Goal: Information Seeking & Learning: Learn about a topic

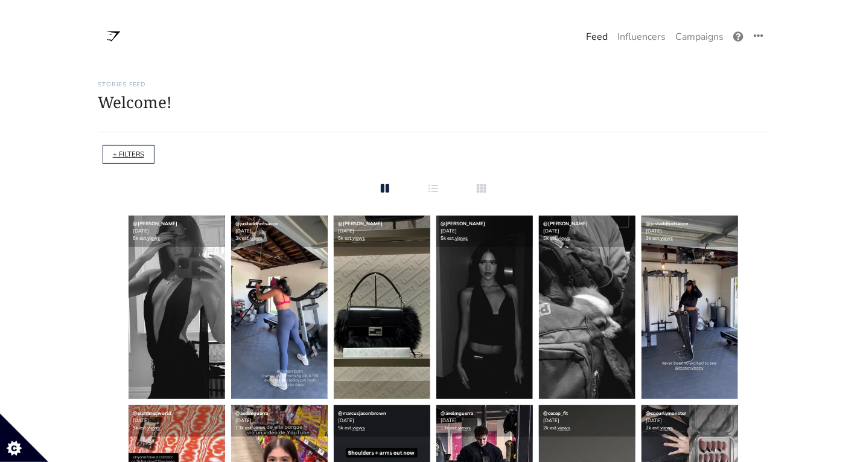
click at [127, 153] on link "+ FILTERS" at bounding box center [128, 154] width 31 height 9
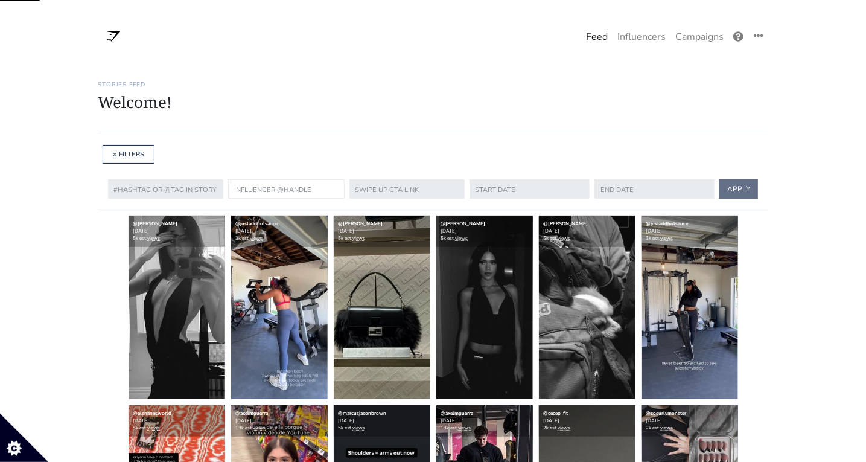
click at [264, 188] on input "text" at bounding box center [286, 188] width 117 height 19
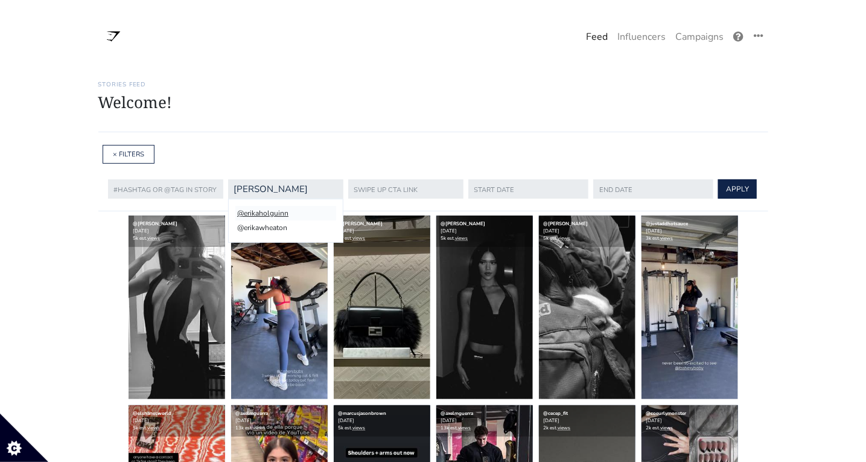
click at [277, 211] on li "@erikaholguinn" at bounding box center [285, 213] width 101 height 14
type input "erikaholguinn"
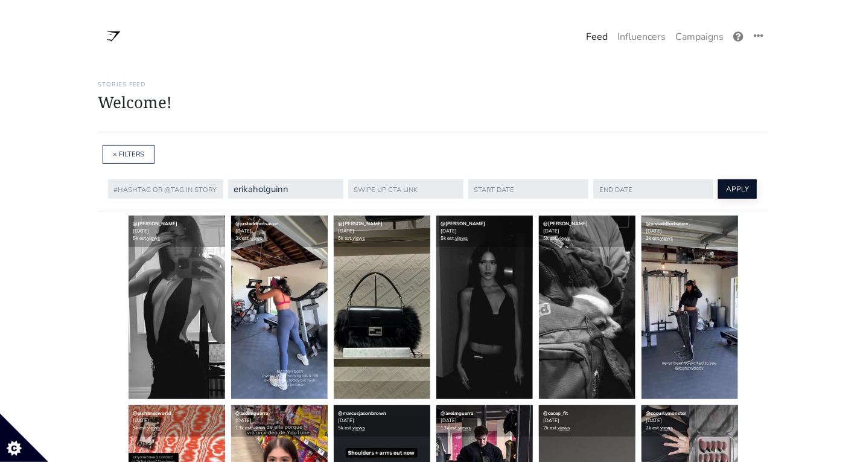
click at [718, 191] on button "APPLY" at bounding box center [737, 188] width 39 height 19
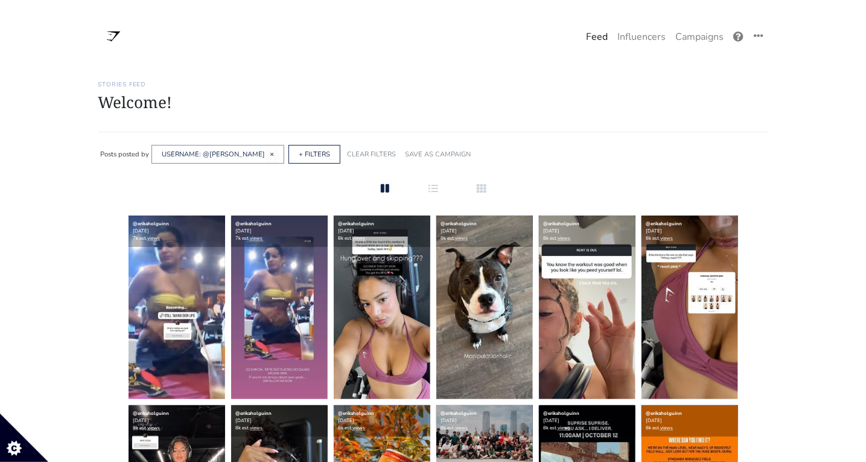
click at [270, 153] on span "×" at bounding box center [272, 154] width 4 height 10
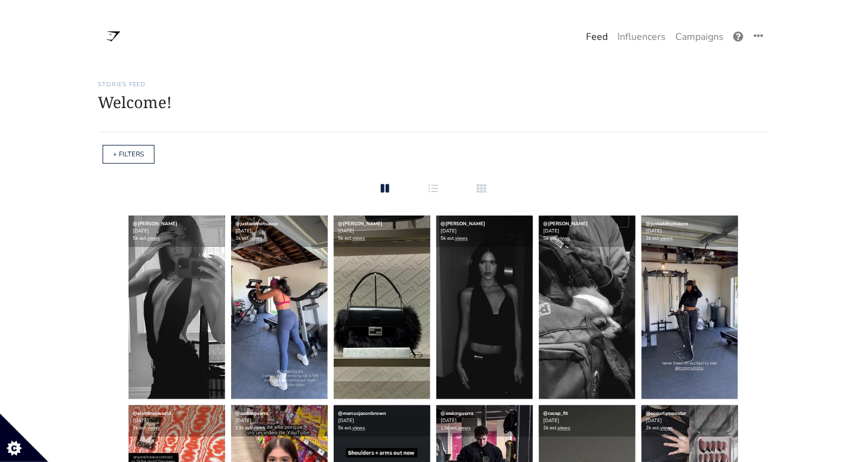
click at [121, 149] on div "+ FILTERS" at bounding box center [129, 154] width 52 height 19
click at [124, 151] on link "+ FILTERS" at bounding box center [128, 154] width 31 height 9
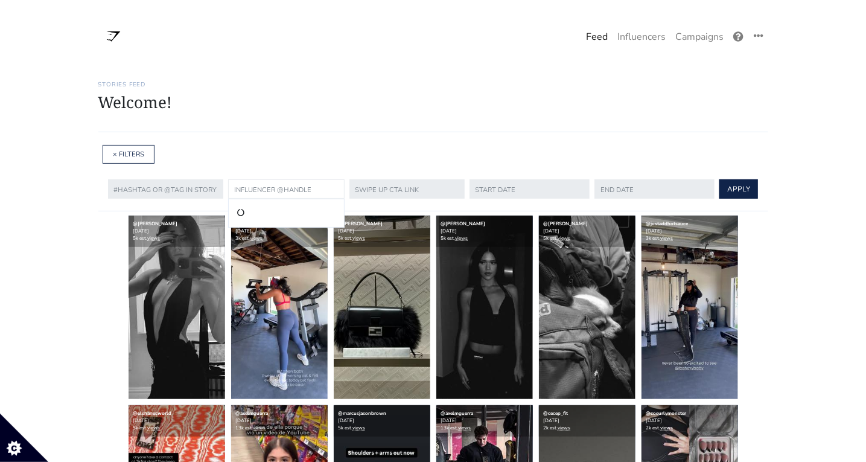
click at [270, 186] on input "text" at bounding box center [286, 188] width 117 height 19
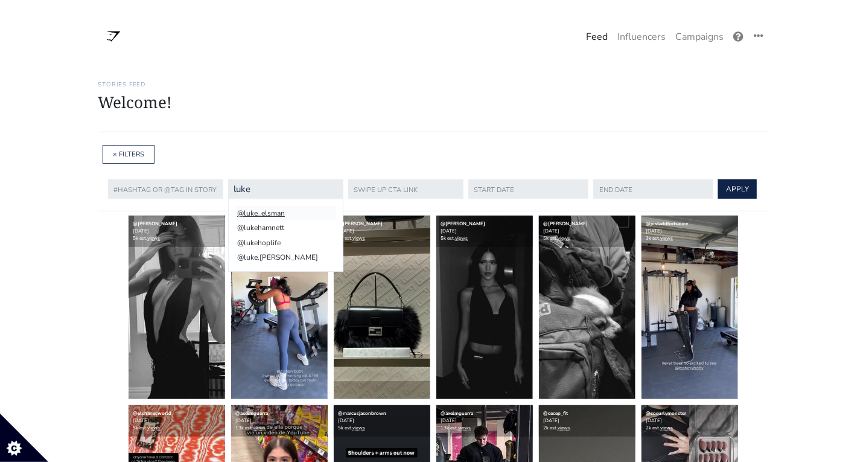
click at [280, 210] on li "@luke_elsman" at bounding box center [285, 213] width 101 height 14
type input "luke_elsman"
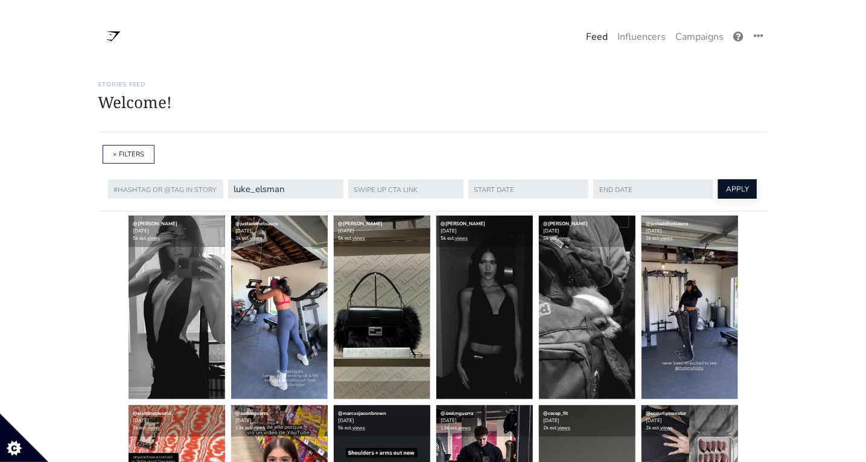
click at [719, 185] on button "APPLY" at bounding box center [737, 188] width 39 height 19
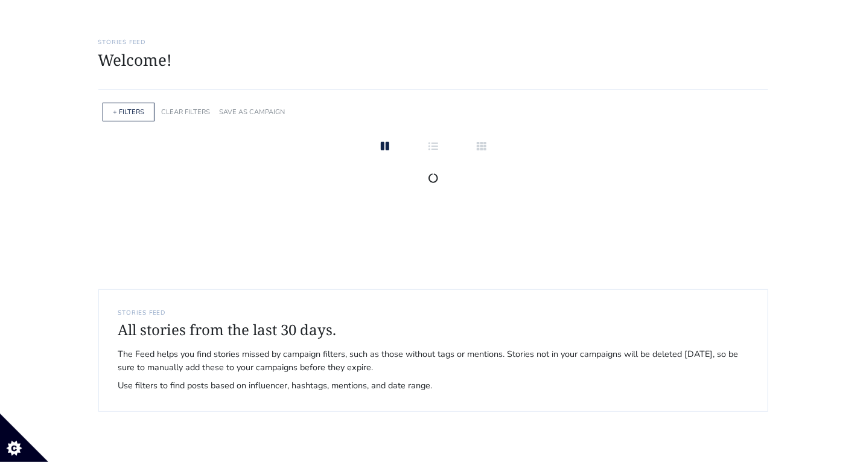
scroll to position [42, 0]
click at [135, 112] on link "+ FILTERS" at bounding box center [128, 112] width 31 height 9
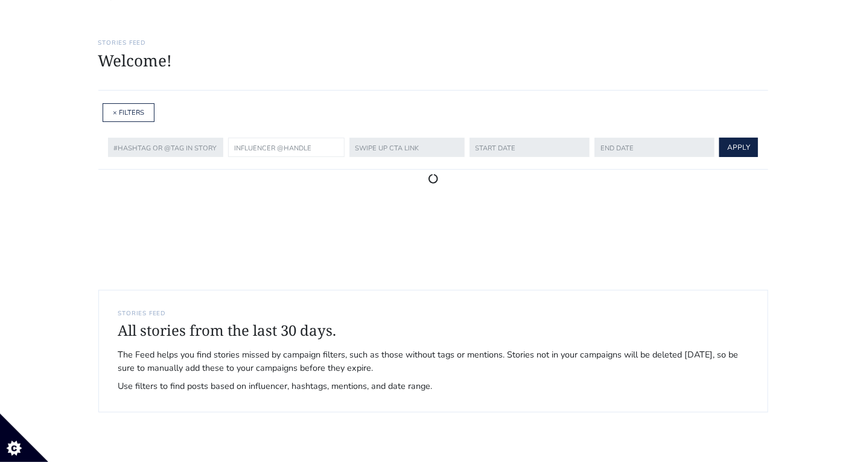
click at [257, 146] on input "text" at bounding box center [286, 147] width 117 height 19
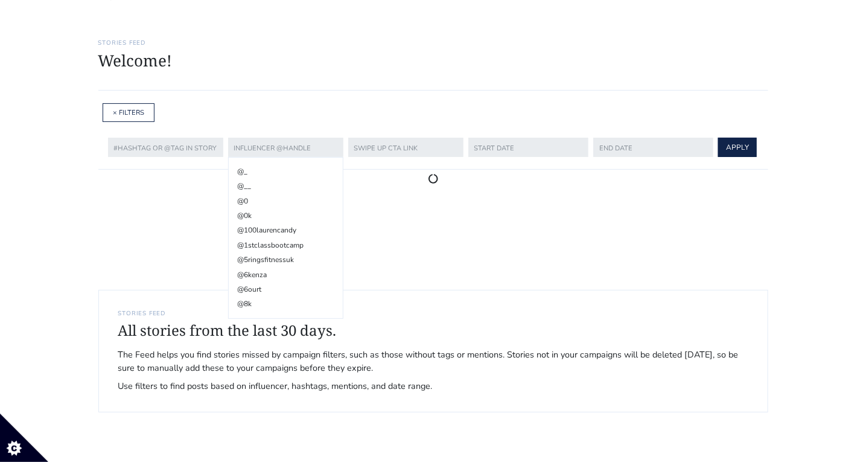
click at [246, 80] on div "Stories Feed Welcome! Get the most out of your [URL] account Continue setting u…" at bounding box center [433, 57] width 670 height 65
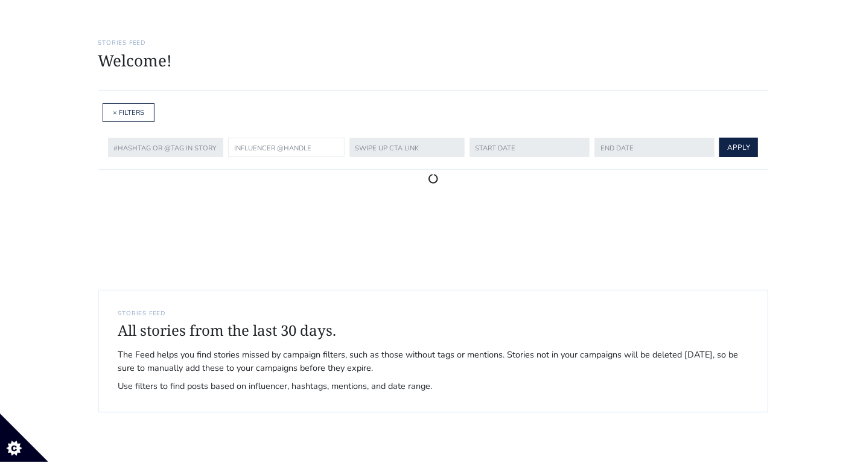
click at [264, 139] on input "text" at bounding box center [286, 147] width 117 height 19
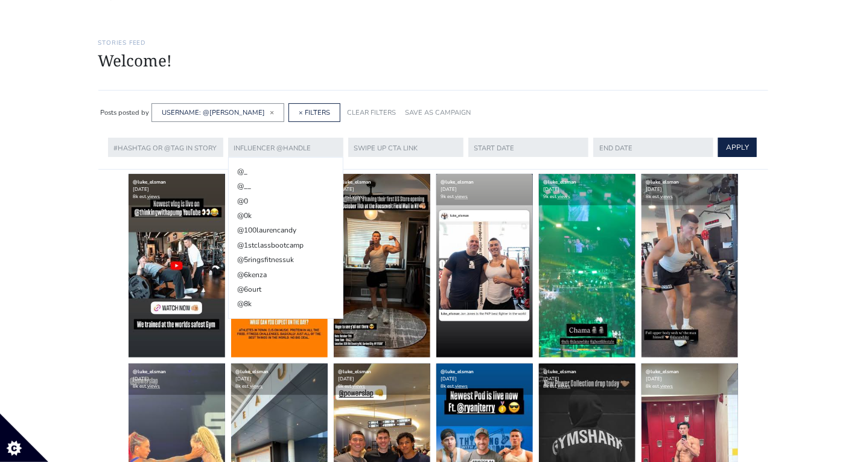
click at [309, 56] on h1 "Welcome!" at bounding box center [433, 60] width 670 height 19
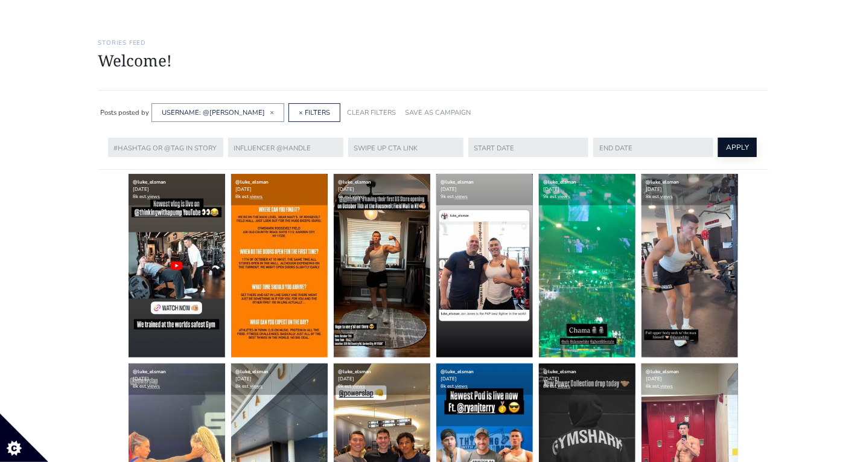
click at [724, 147] on button "APPLY" at bounding box center [737, 147] width 39 height 19
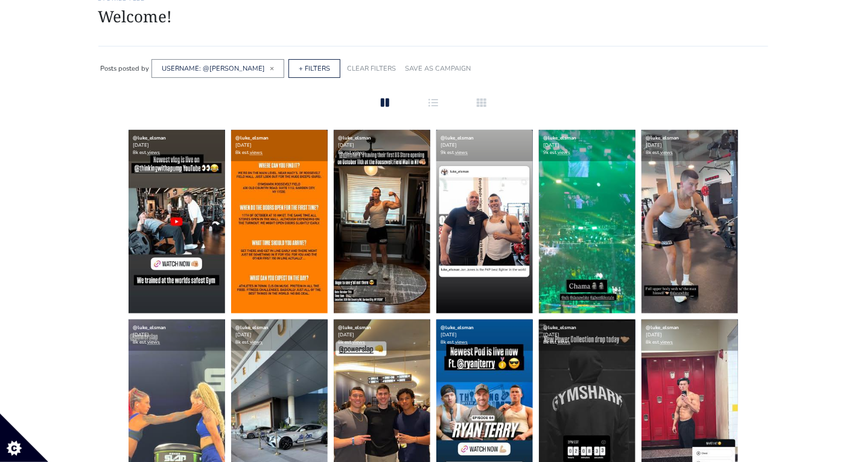
scroll to position [86, 0]
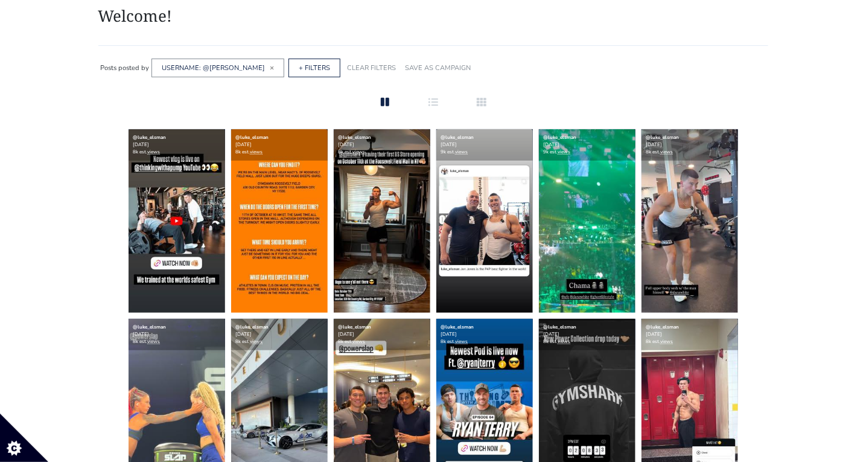
click at [380, 250] on img at bounding box center [382, 221] width 97 height 184
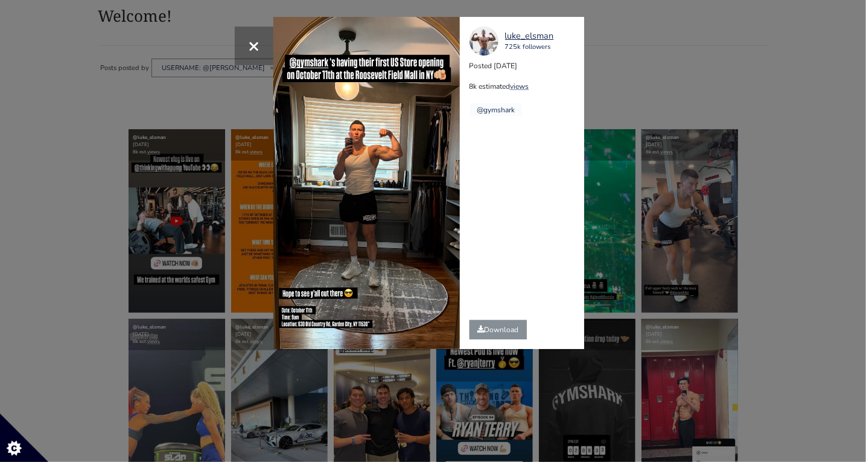
click at [640, 68] on div "× luke_elsman [DEMOGRAPHIC_DATA] followers Posted [DATE] 8k estimated views @gy…" at bounding box center [433, 231] width 866 height 462
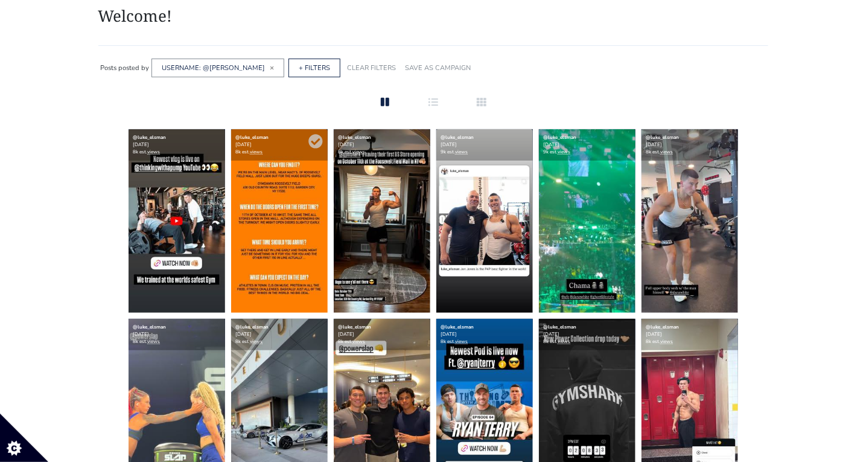
click at [267, 242] on img at bounding box center [279, 221] width 97 height 184
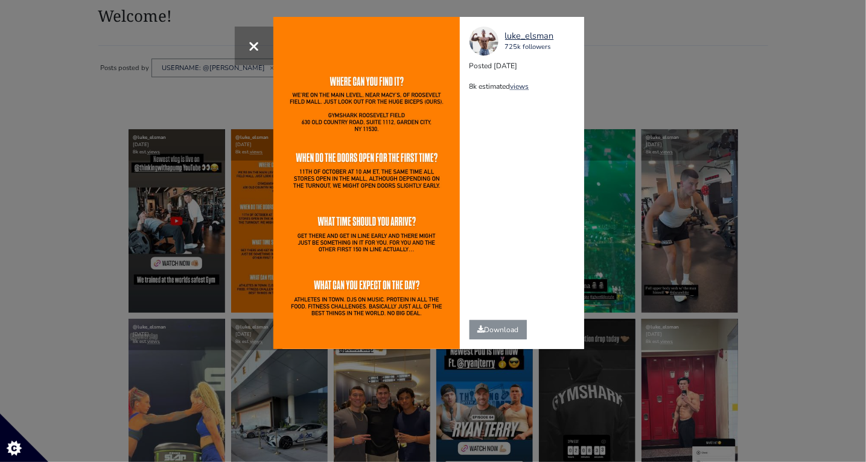
click at [660, 72] on div "× luke_elsman [DEMOGRAPHIC_DATA] followers Posted [DATE] 8k estimated views" at bounding box center [433, 231] width 866 height 462
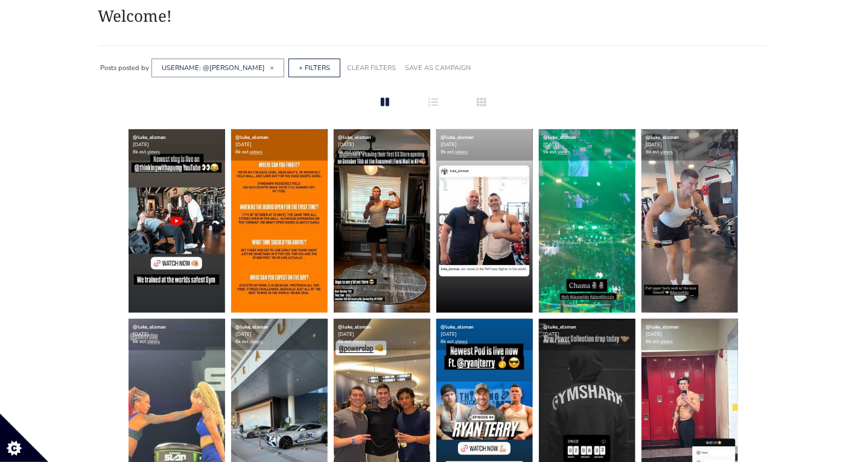
scroll to position [0, 0]
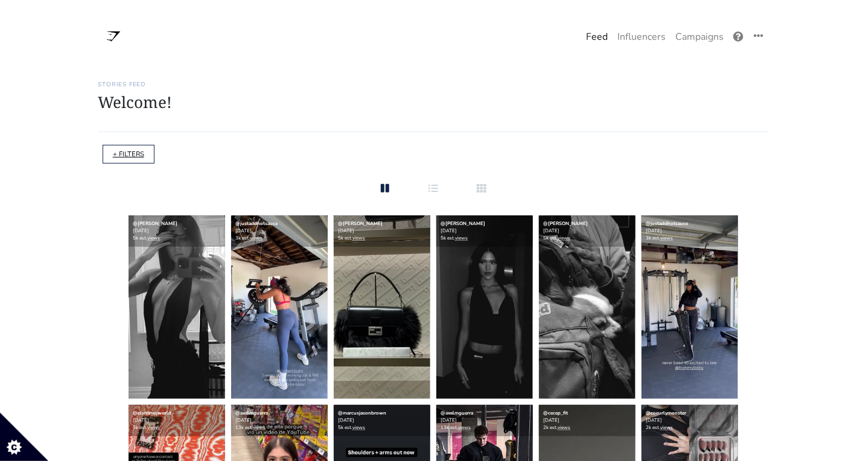
click at [136, 155] on link "+ FILTERS" at bounding box center [128, 154] width 31 height 9
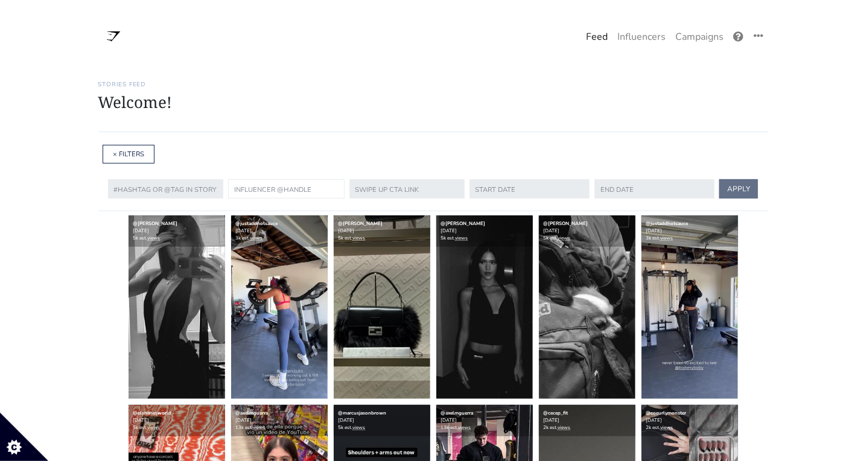
click at [263, 190] on input "text" at bounding box center [286, 188] width 117 height 19
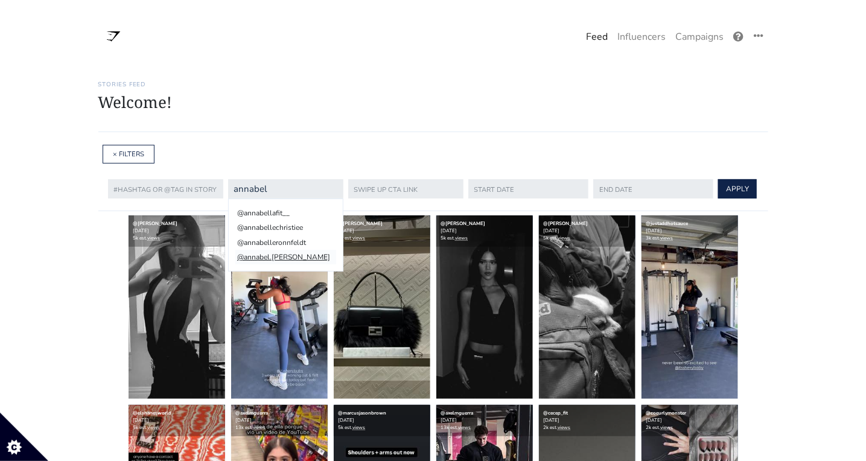
click at [271, 258] on li "@annabel.lucinda" at bounding box center [285, 257] width 101 height 14
type input "annabel.lucinda"
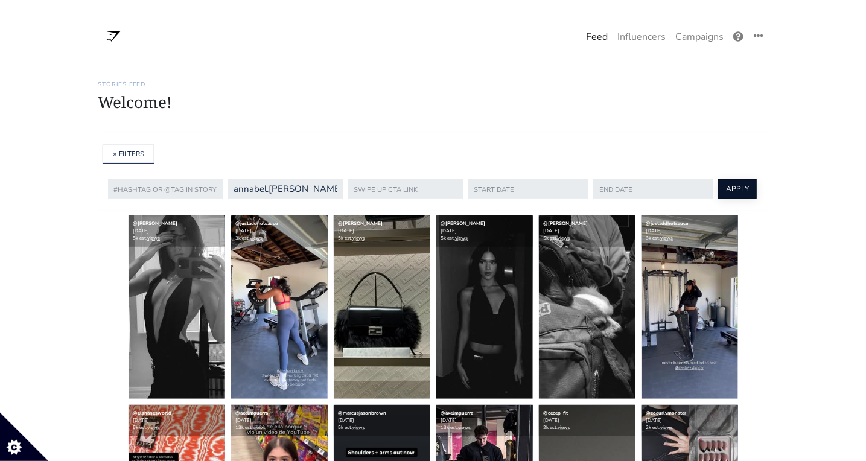
click at [718, 185] on button "APPLY" at bounding box center [737, 188] width 39 height 19
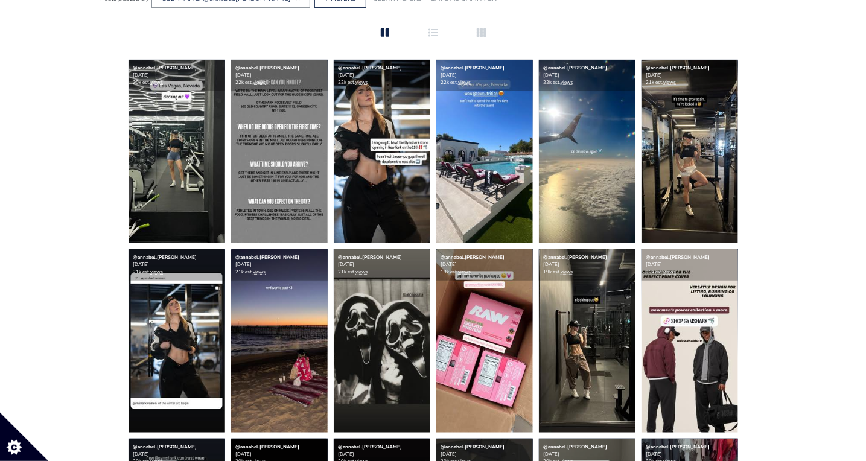
scroll to position [156, 0]
